Goal: Communication & Community: Answer question/provide support

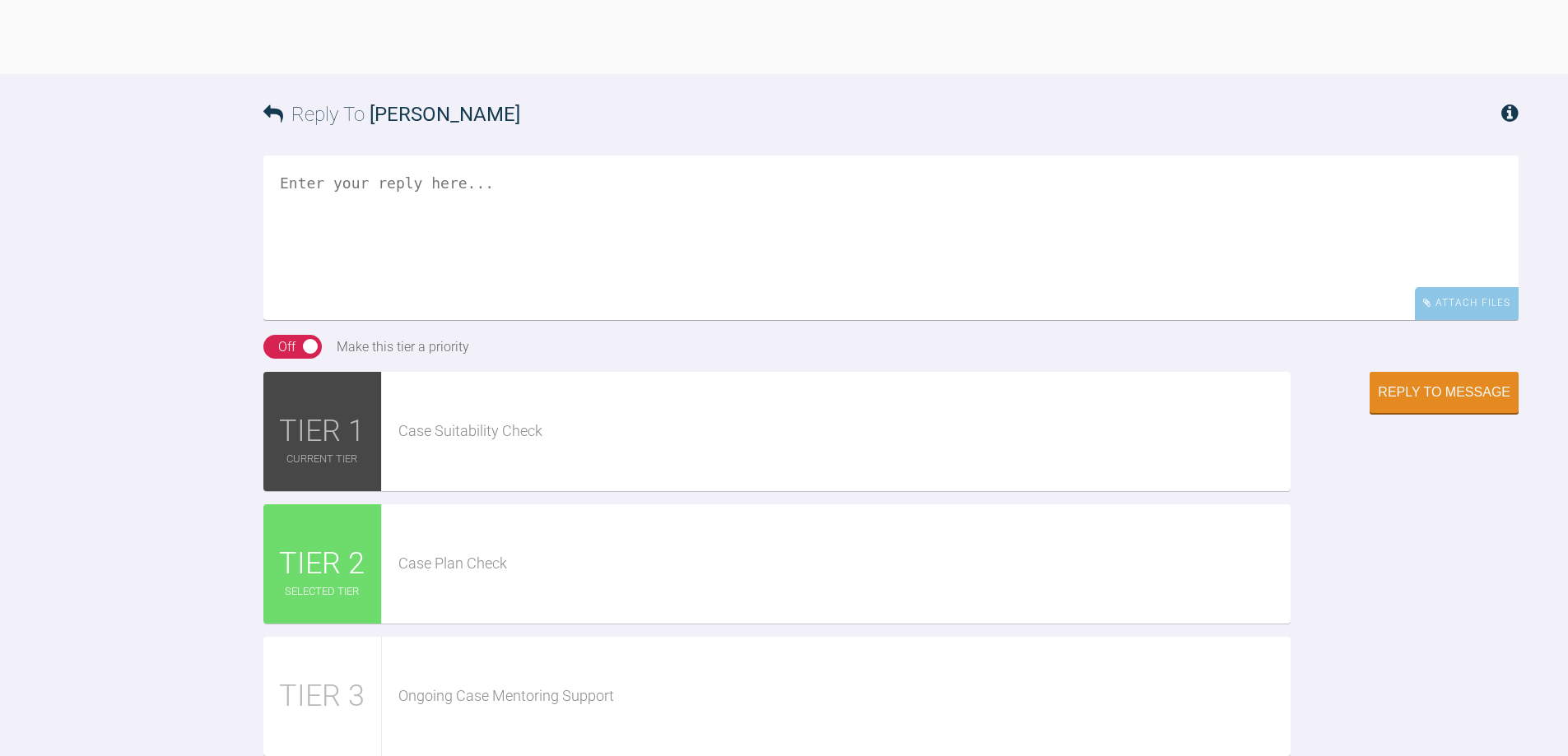
scroll to position [2610, 0]
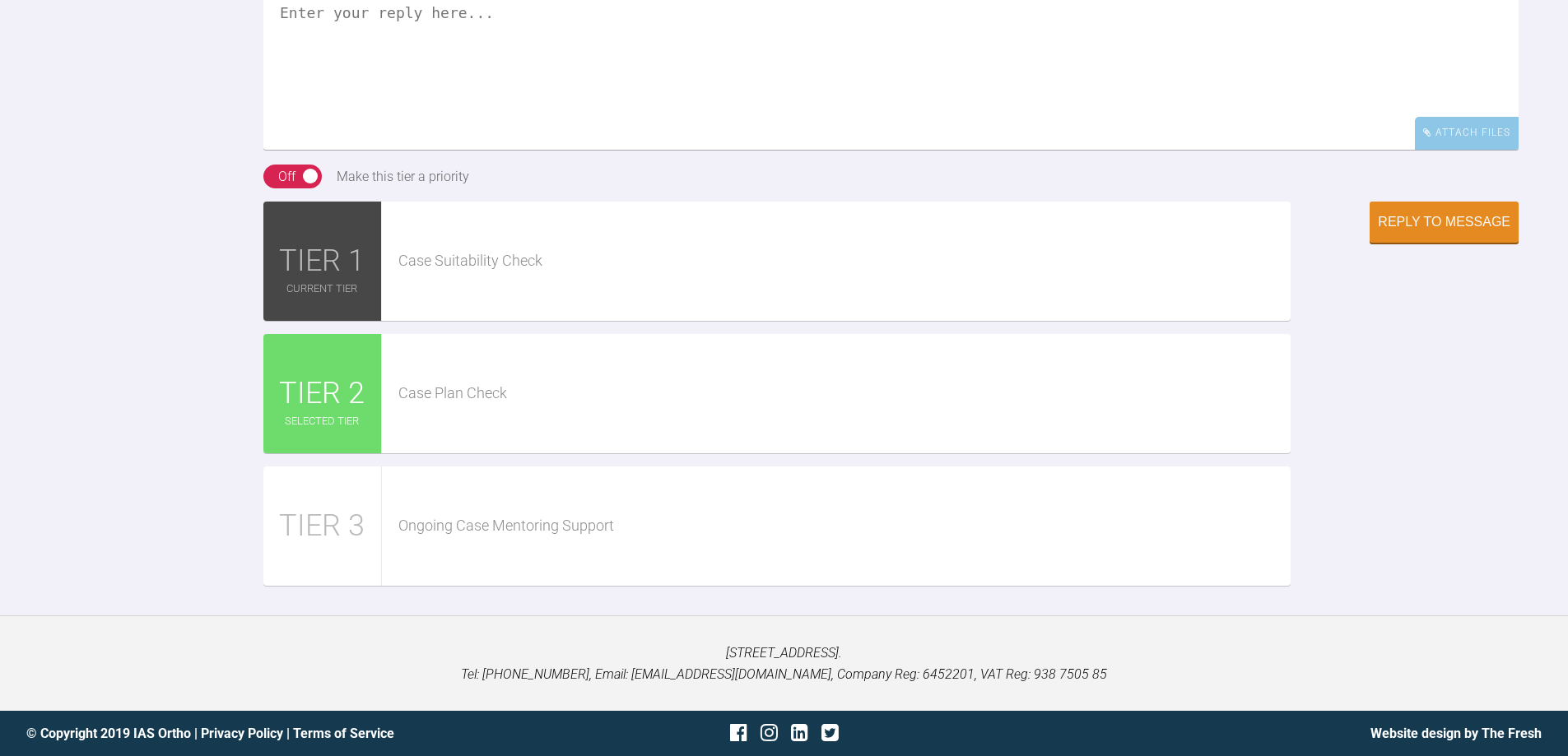
click at [466, 150] on textarea at bounding box center [891, 68] width 1255 height 164
type textarea "Hi Pinks, she is [DEMOGRAPHIC_DATA]"
click at [1441, 231] on div "Reply to Message" at bounding box center [1443, 223] width 132 height 14
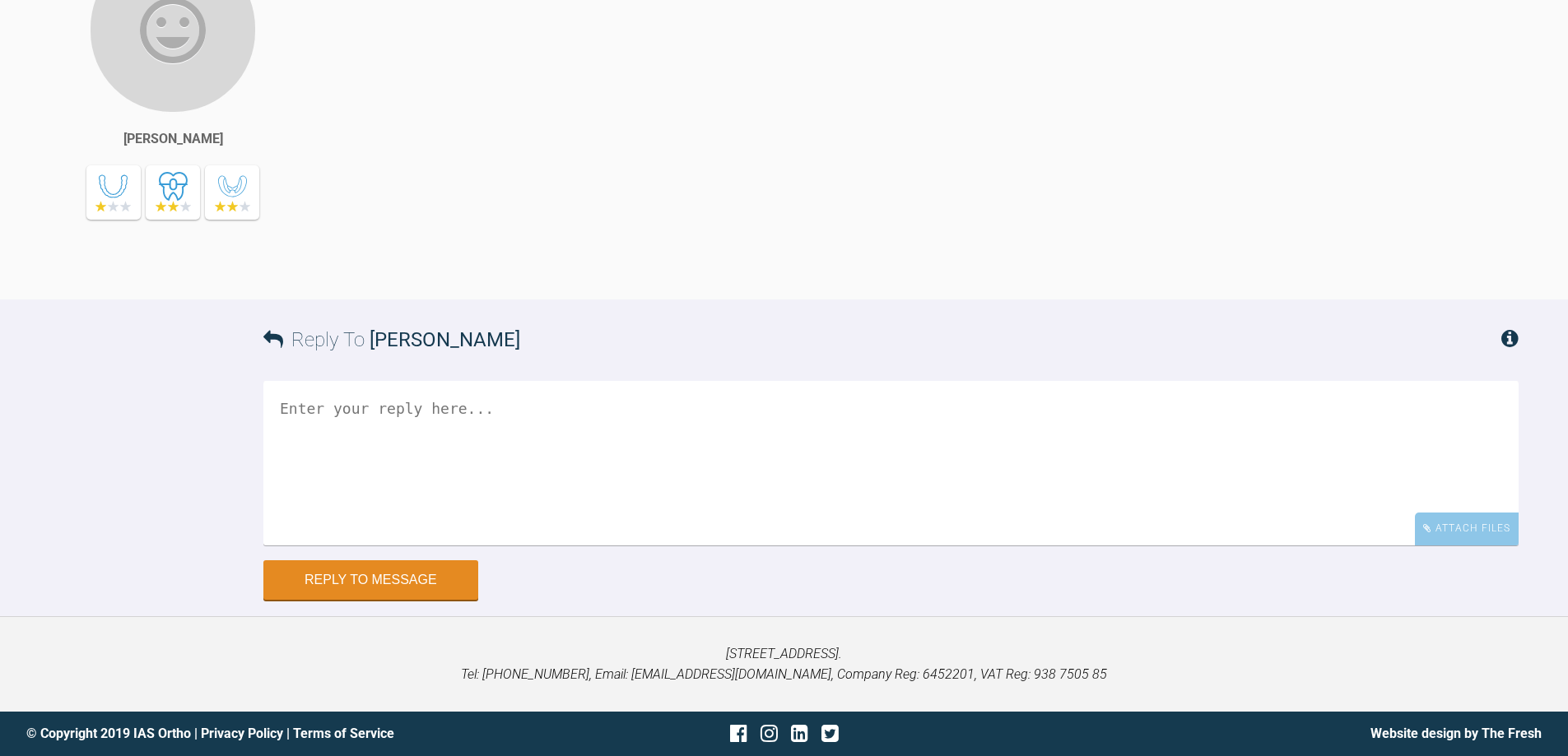
scroll to position [2807, 0]
